Goal: Task Accomplishment & Management: Manage account settings

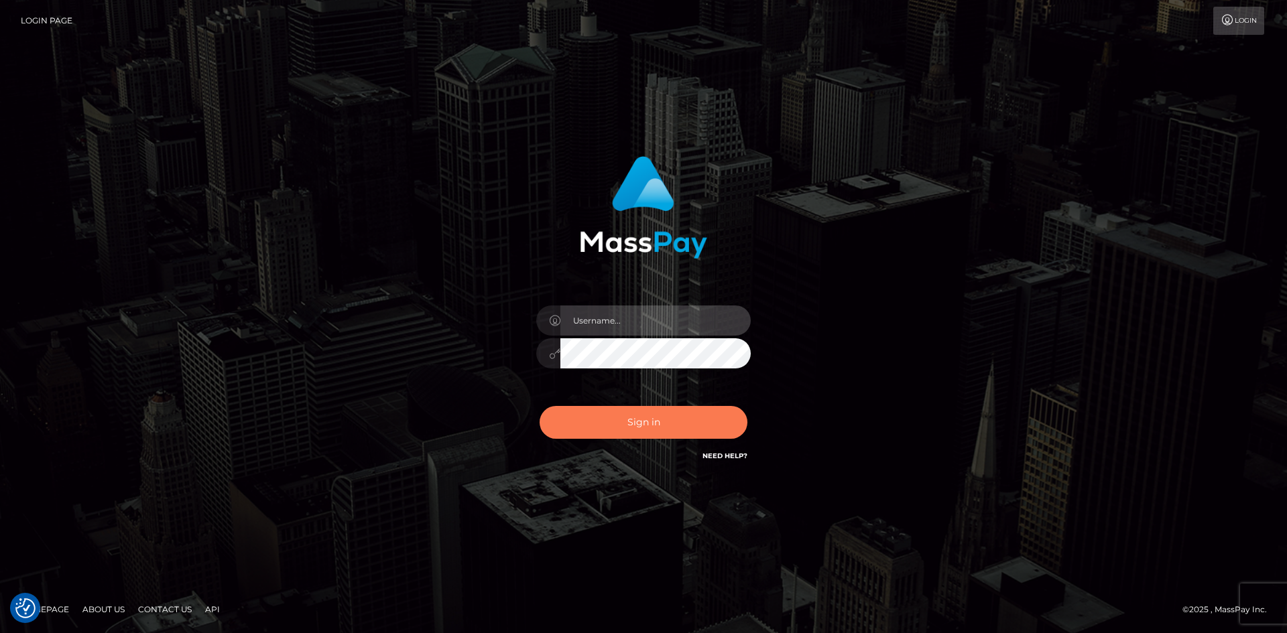
type input "alexstef"
click at [629, 425] on button "Sign in" at bounding box center [643, 422] width 208 height 33
type input "alexstef"
click at [614, 414] on button "Sign in" at bounding box center [643, 422] width 208 height 33
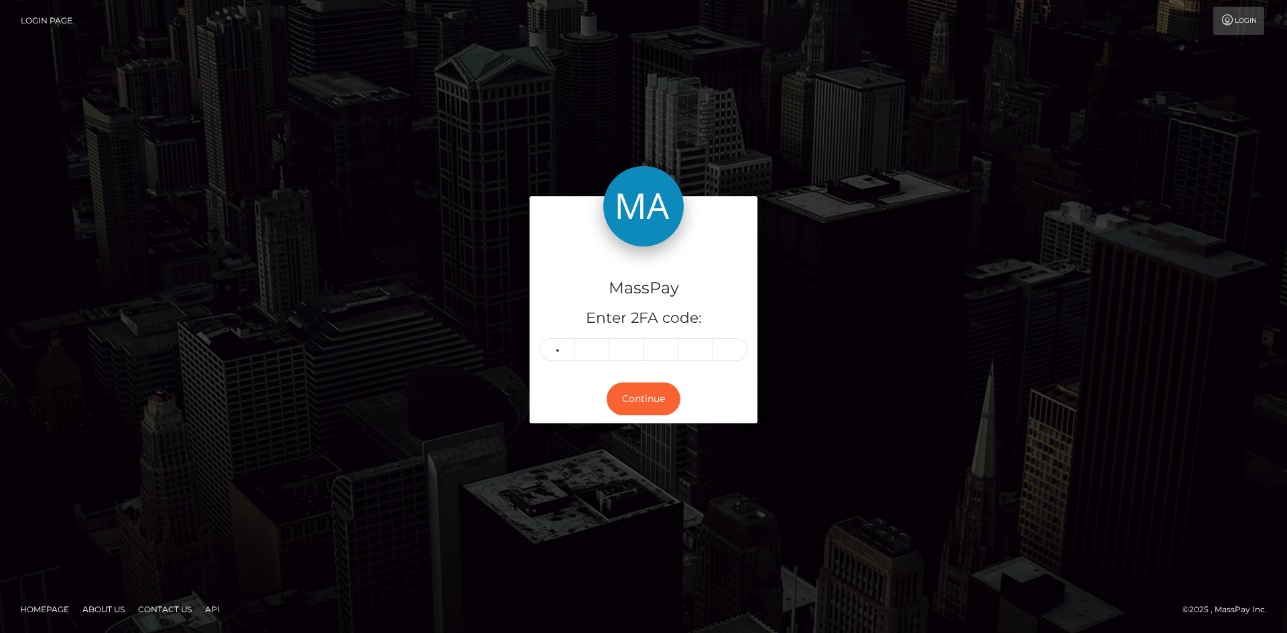
type input "8"
type input "4"
type input "1"
type input "3"
type input "6"
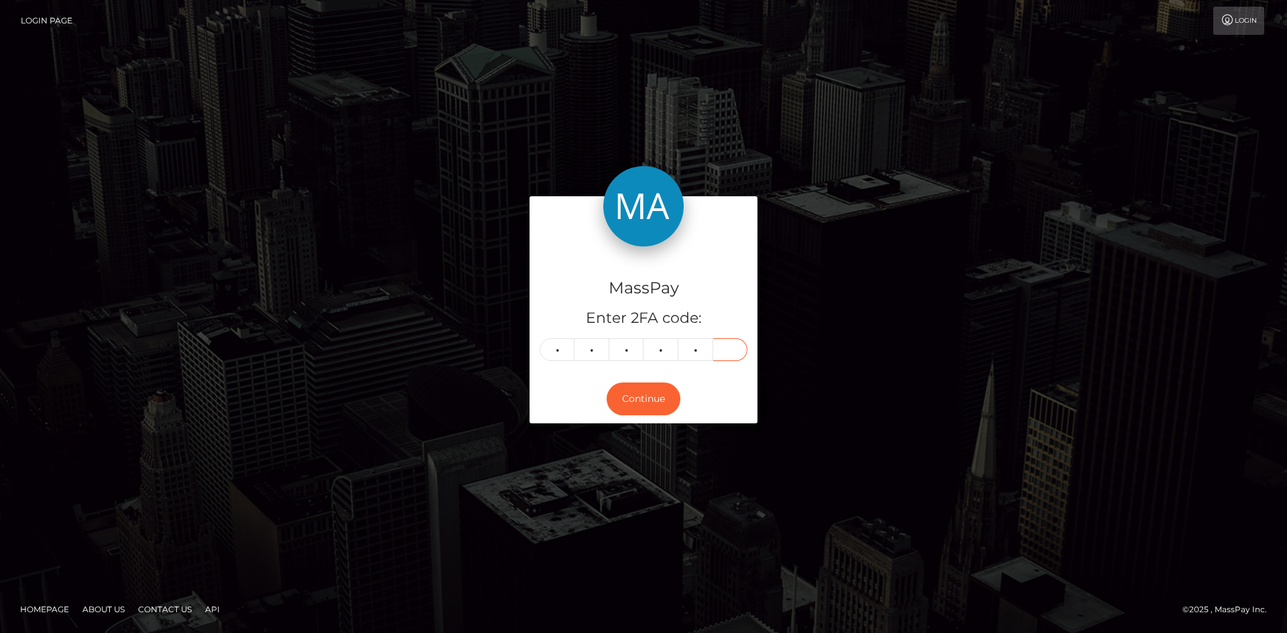
type input "2"
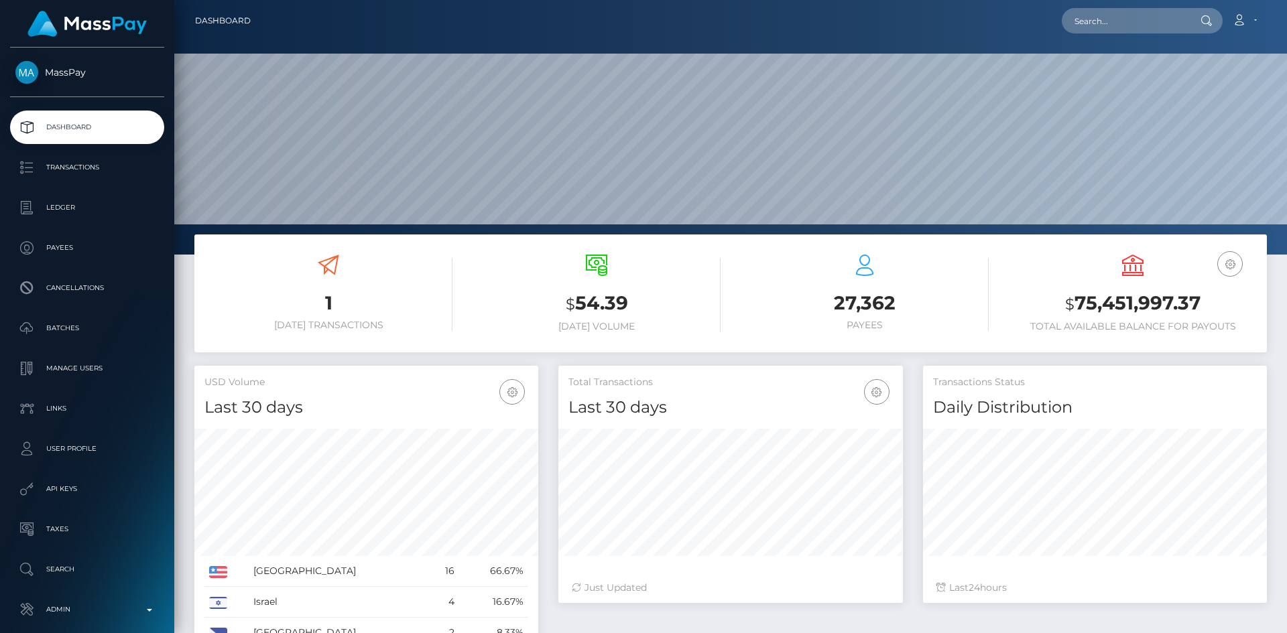
scroll to position [238, 344]
click at [1106, 23] on input "text" at bounding box center [1124, 20] width 126 height 25
paste input "ntombimlotywa33@yahoo.com"
click at [1094, 28] on input "[EMAIL_ADDRESS][DOMAIN_NAME]" at bounding box center [1124, 20] width 126 height 25
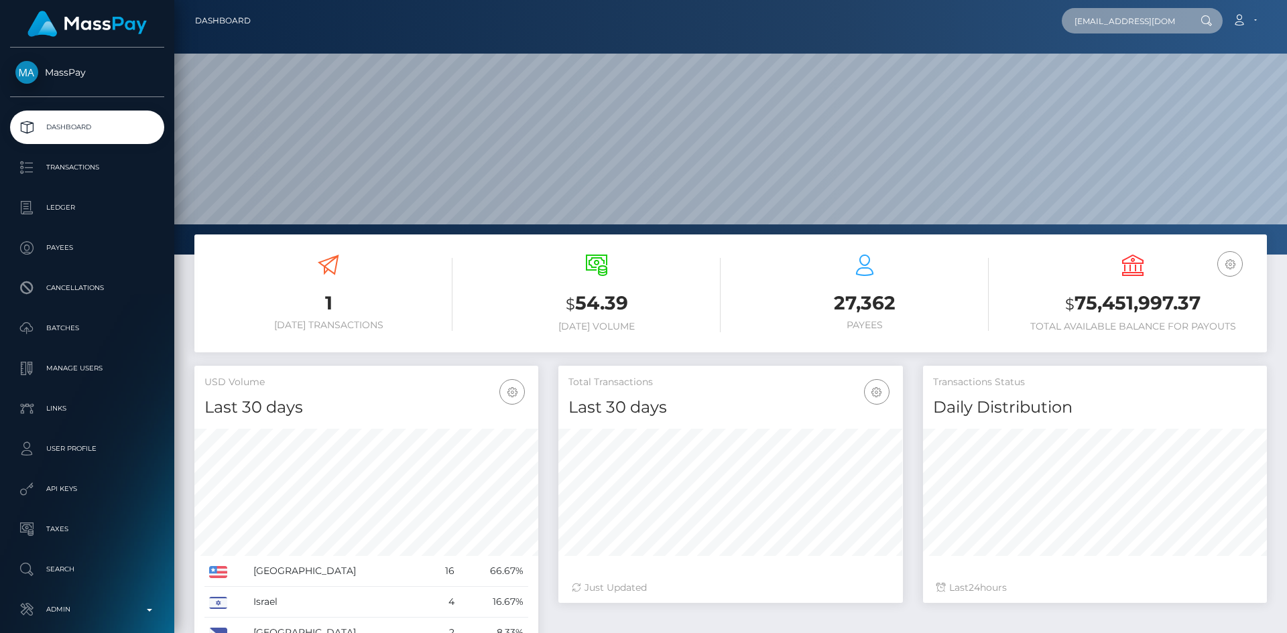
paste input "Maria Ntombenhle"
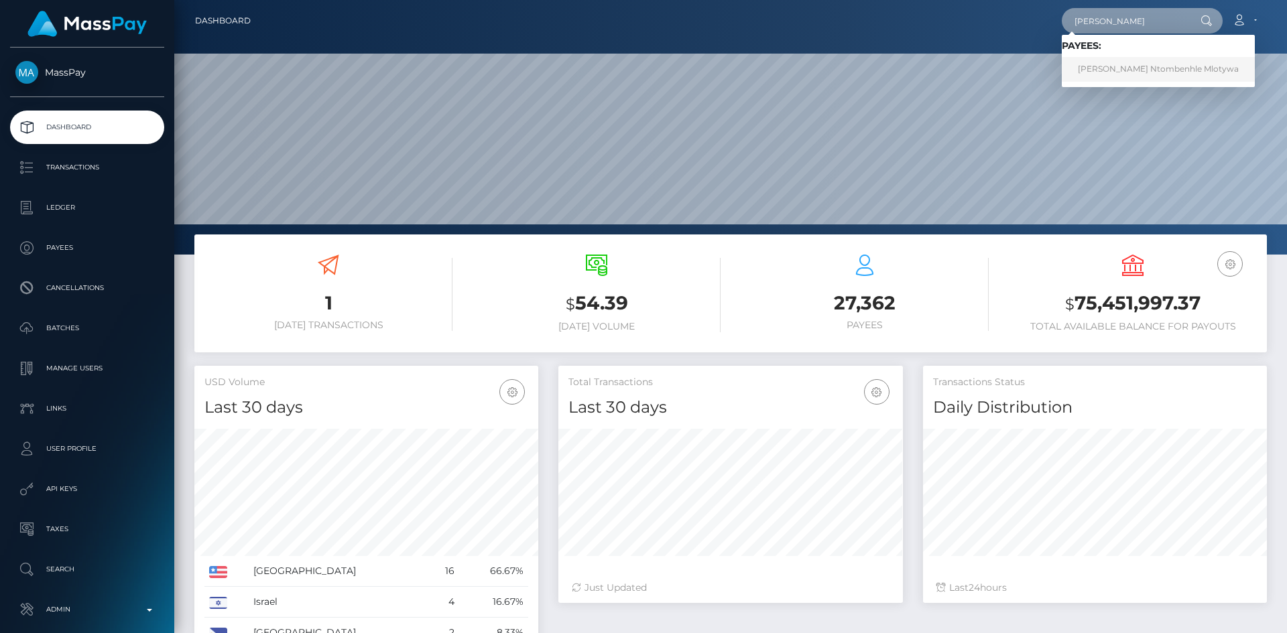
type input "Maria Ntombenhle"
click at [1120, 70] on link "Maria Ntombenhle Ntombenhle Mlotywa" at bounding box center [1157, 69] width 193 height 25
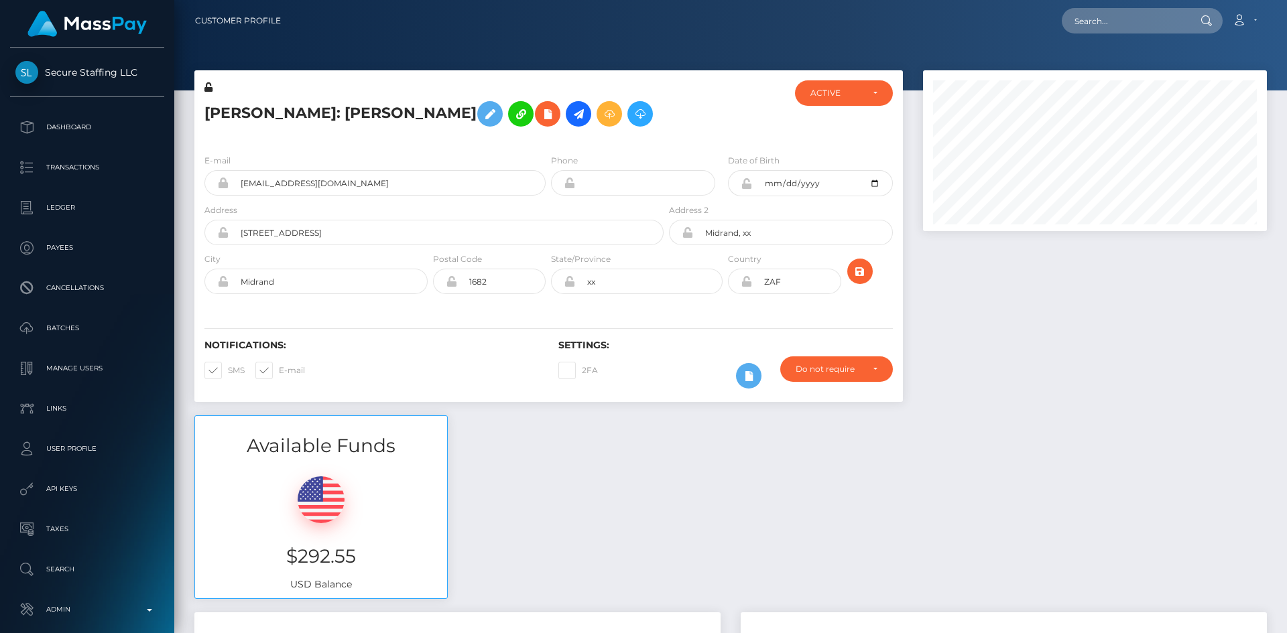
scroll to position [161, 344]
click at [861, 280] on icon "submit" at bounding box center [860, 271] width 16 height 17
click at [995, 332] on div at bounding box center [1095, 242] width 364 height 345
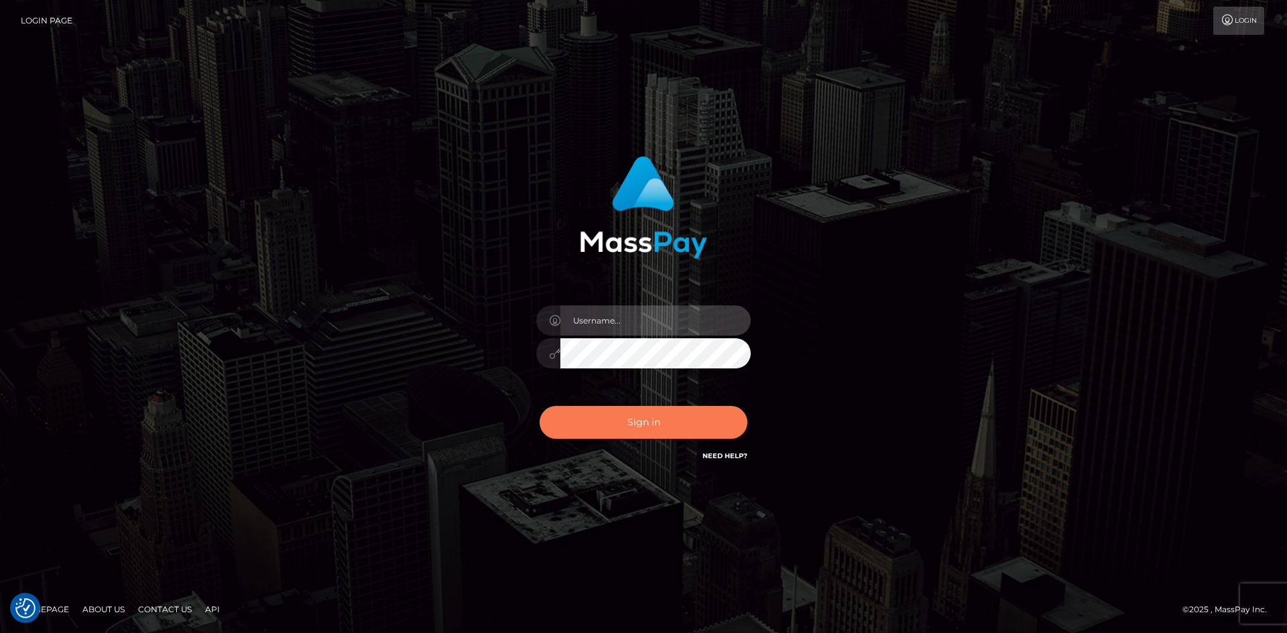
type input "alexstef"
click at [605, 430] on button "Sign in" at bounding box center [643, 422] width 208 height 33
type input "alexstef"
click at [601, 424] on button "Sign in" at bounding box center [643, 422] width 208 height 33
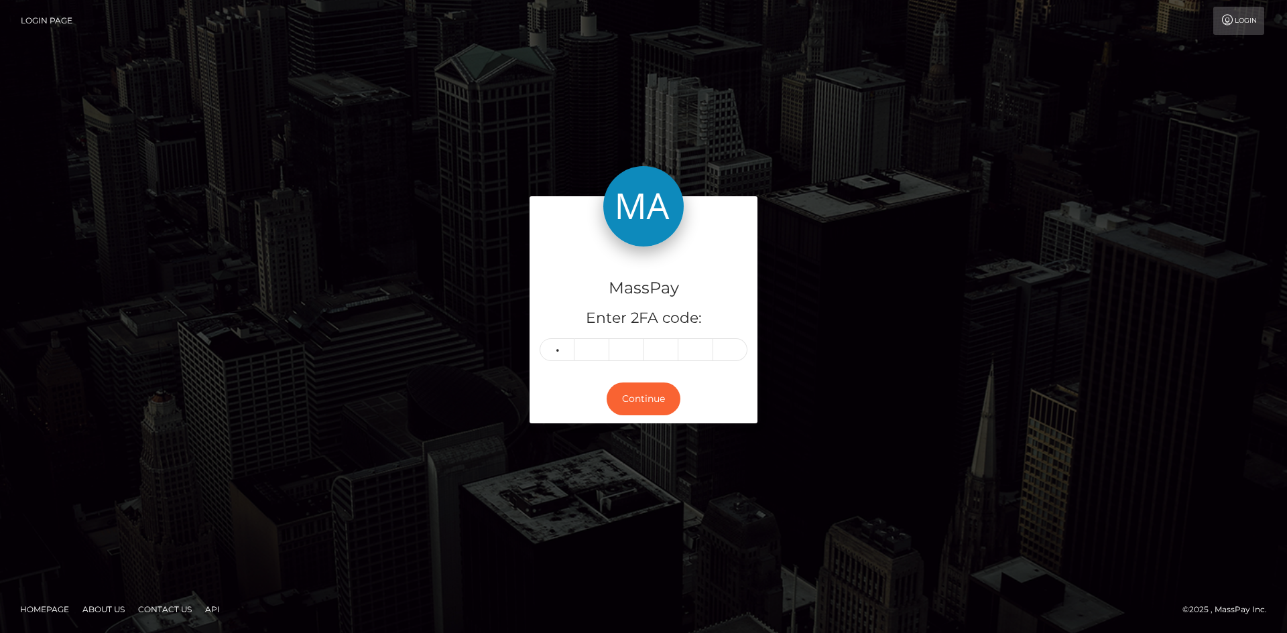
type input "9"
type input "5"
type input "6"
type input "5"
type input "9"
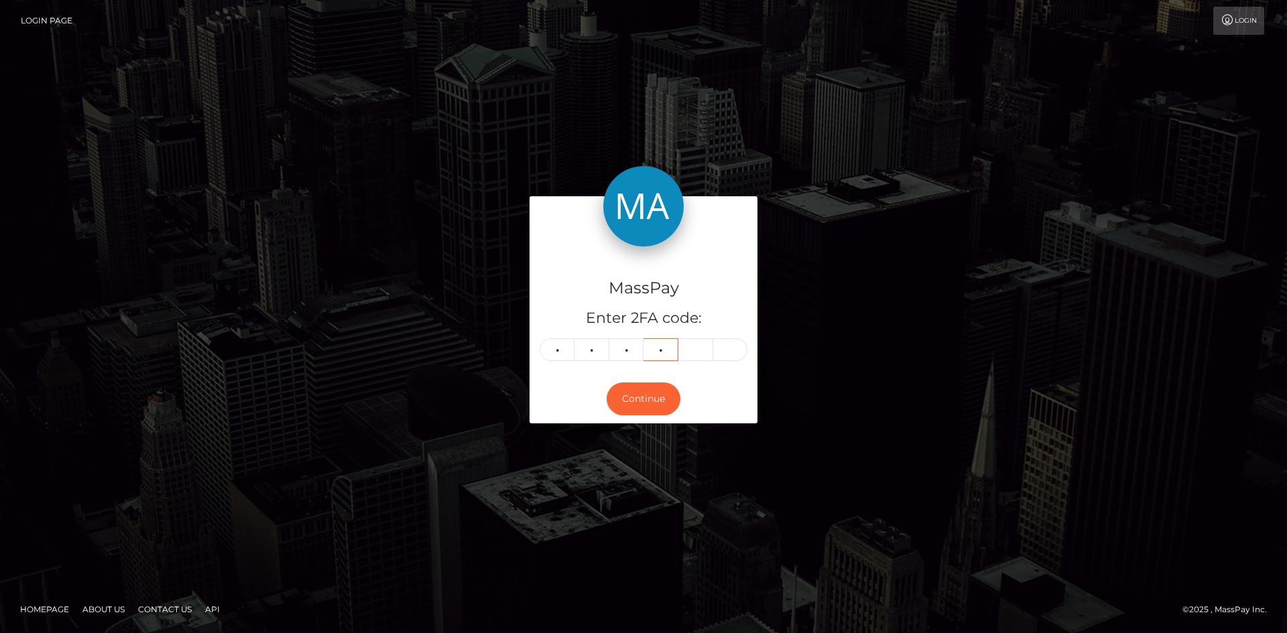
type input "2"
type input "9"
type input "3"
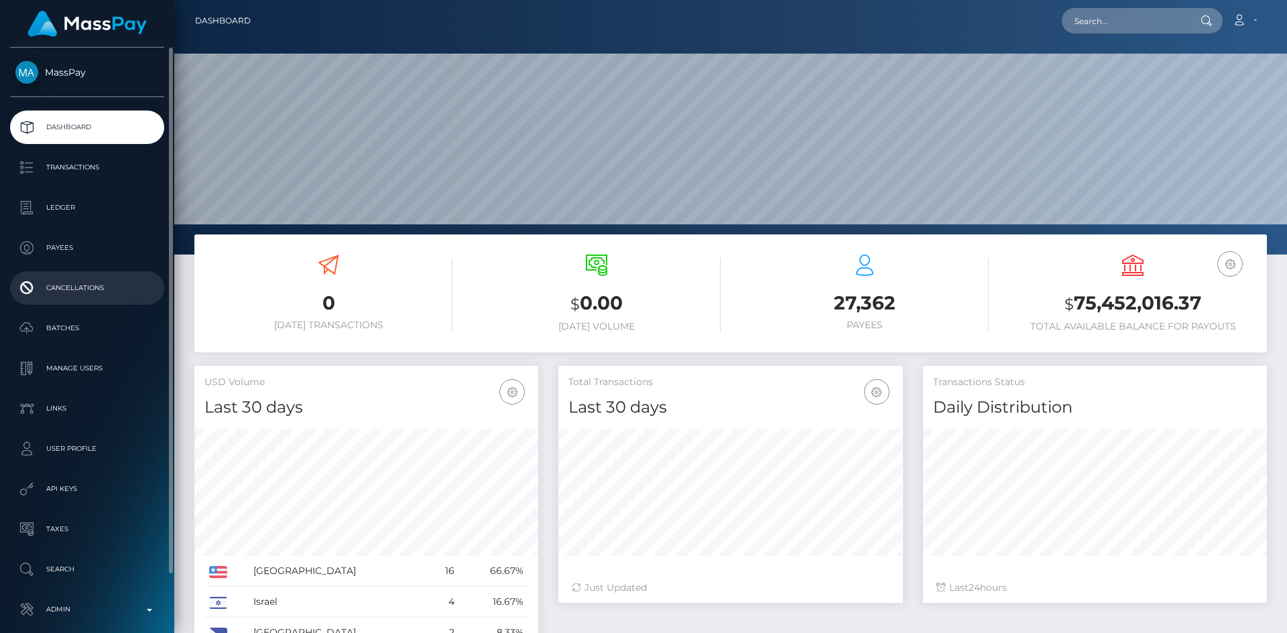
scroll to position [238, 344]
click at [111, 364] on p "Manage Users" at bounding box center [86, 369] width 143 height 20
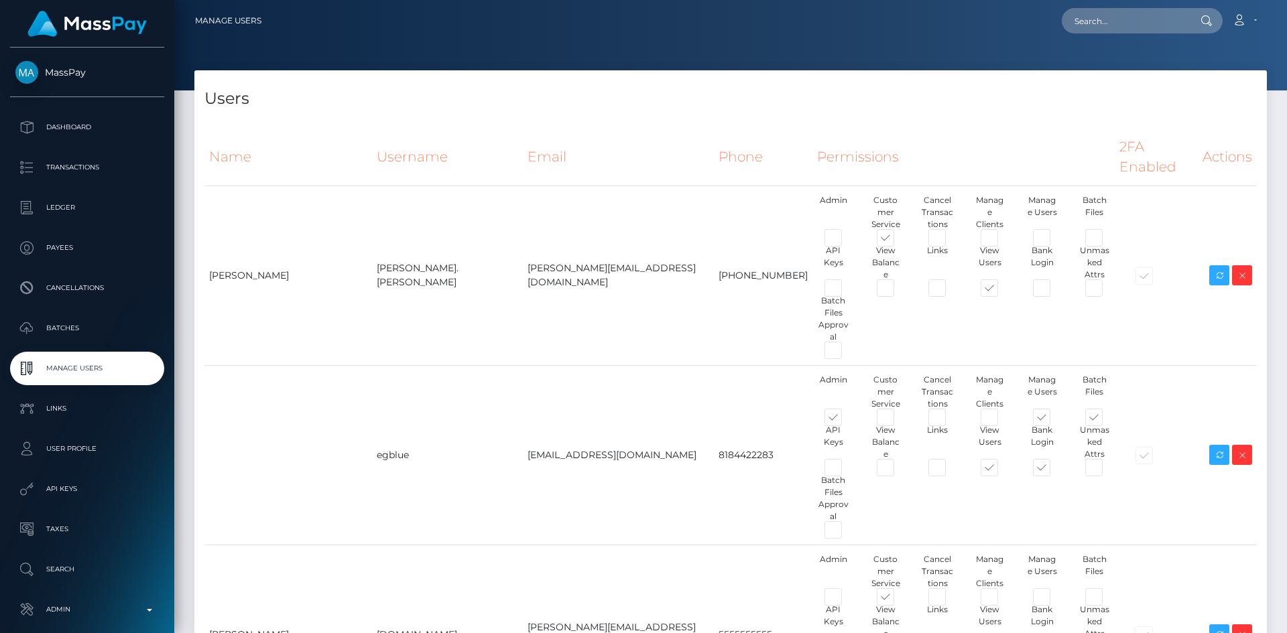
scroll to position [67, 0]
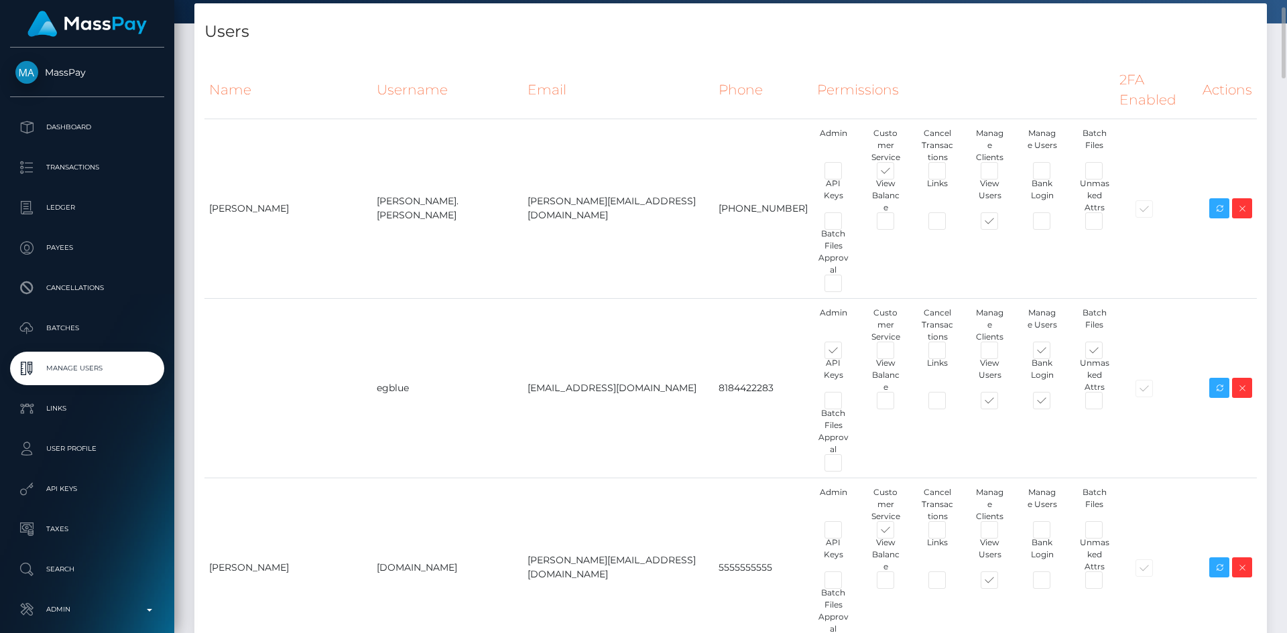
click at [529, 478] on td "gebre@masspay.io" at bounding box center [619, 568] width 192 height 180
copy tr "gebre@masspay.io"
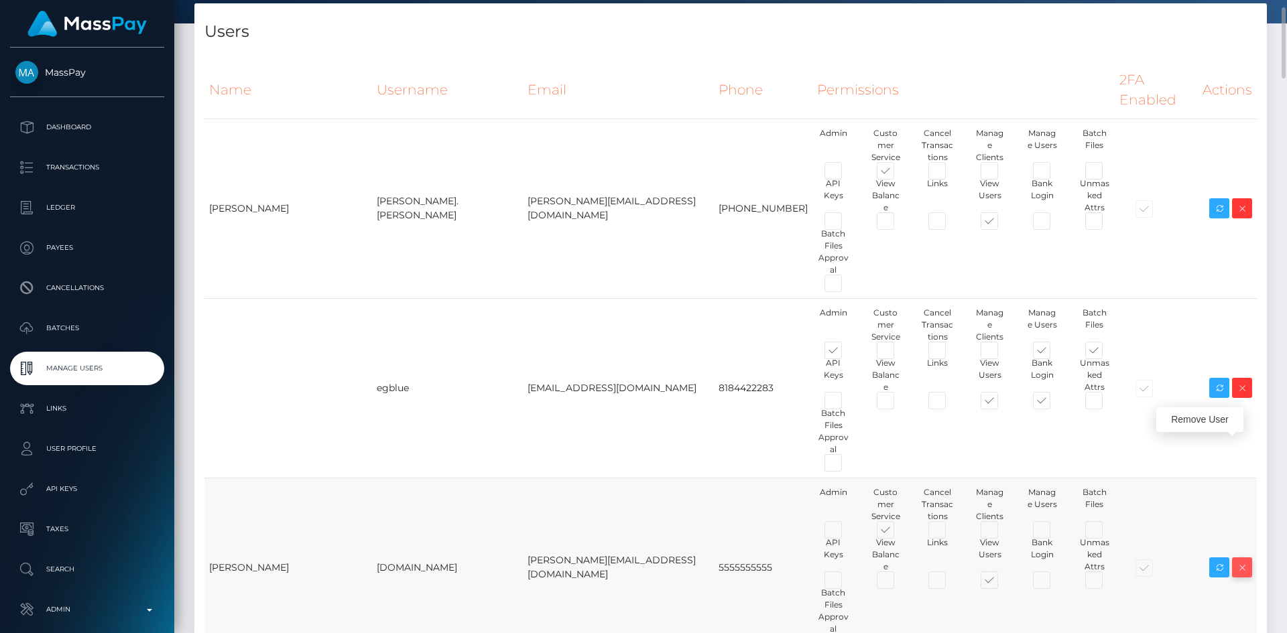
click at [1248, 560] on icon at bounding box center [1242, 568] width 16 height 17
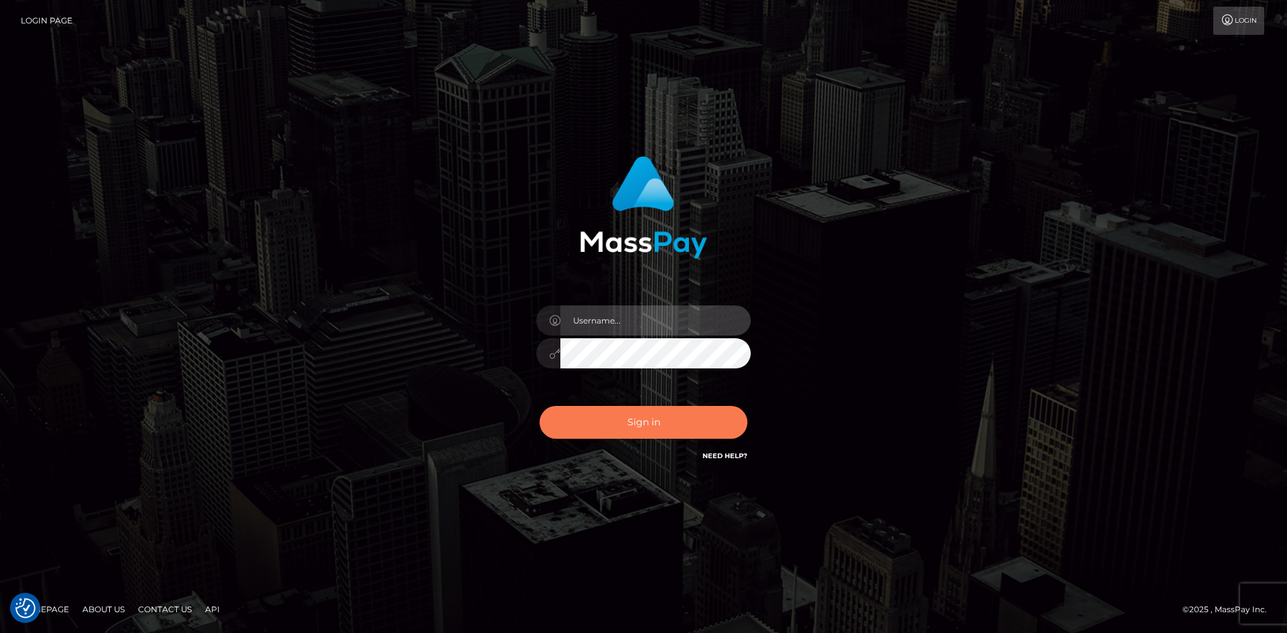
type input "alexstef"
click at [617, 423] on button "Sign in" at bounding box center [643, 422] width 208 height 33
type input "alexstef"
click at [652, 417] on button "Sign in" at bounding box center [643, 422] width 208 height 33
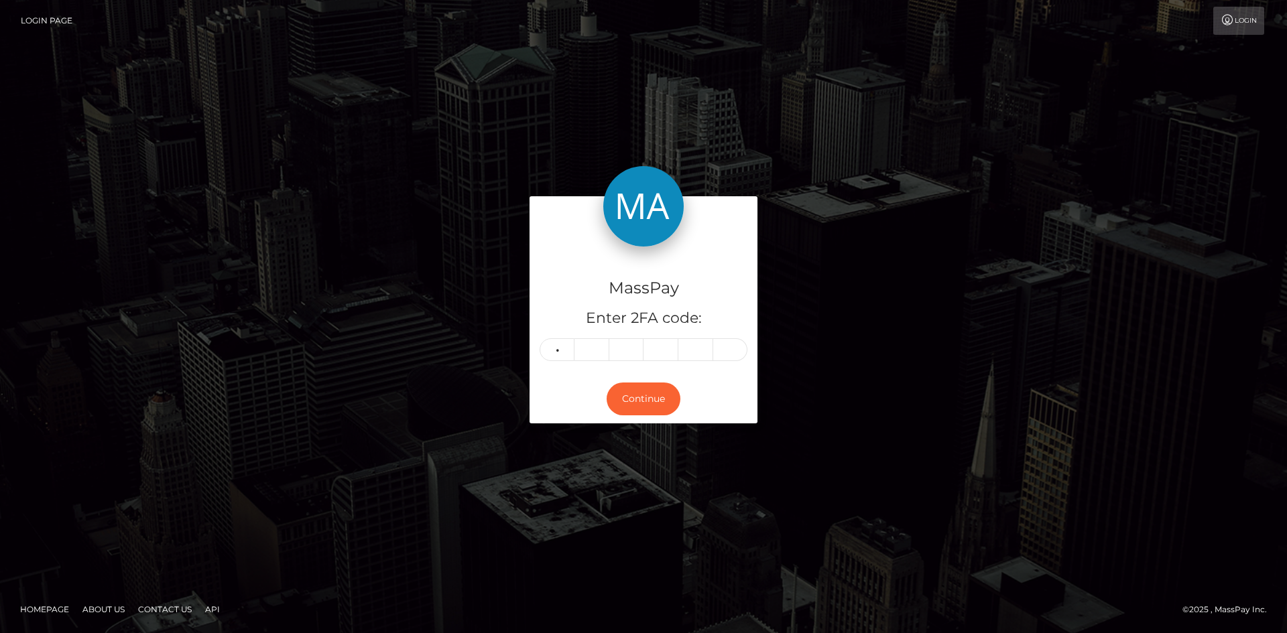
type input "0"
type input "8"
type input "1"
type input "8"
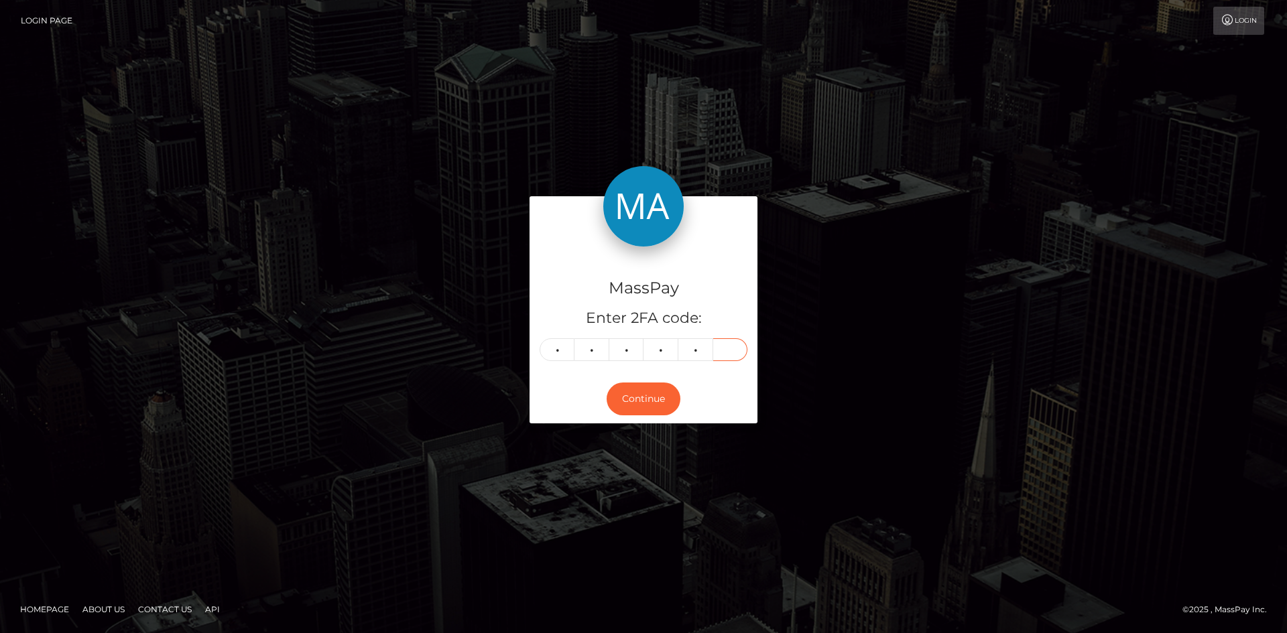
type input "3"
